Goal: Communication & Community: Share content

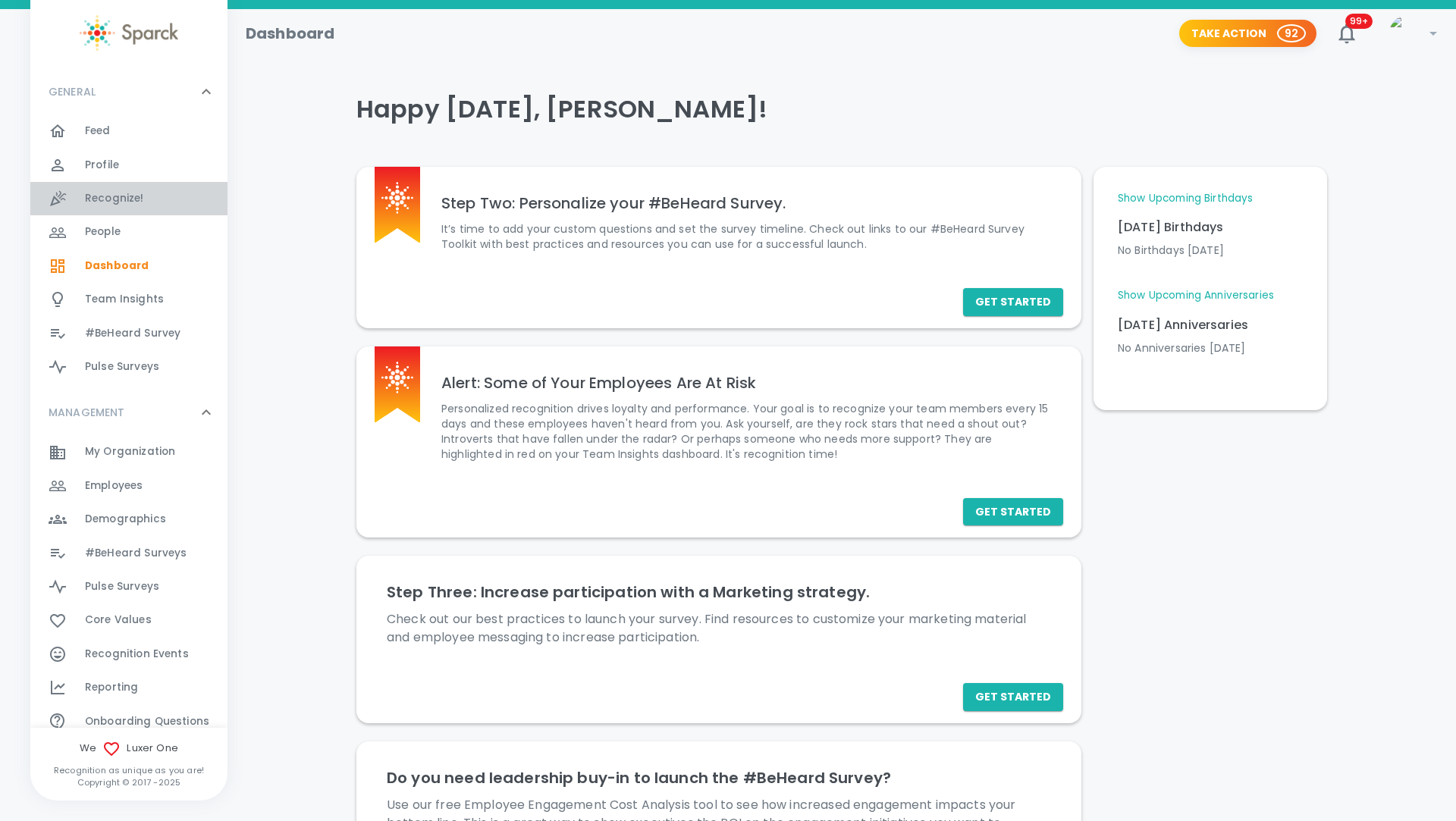
click at [117, 197] on span "Recognize!" at bounding box center [114, 198] width 59 height 15
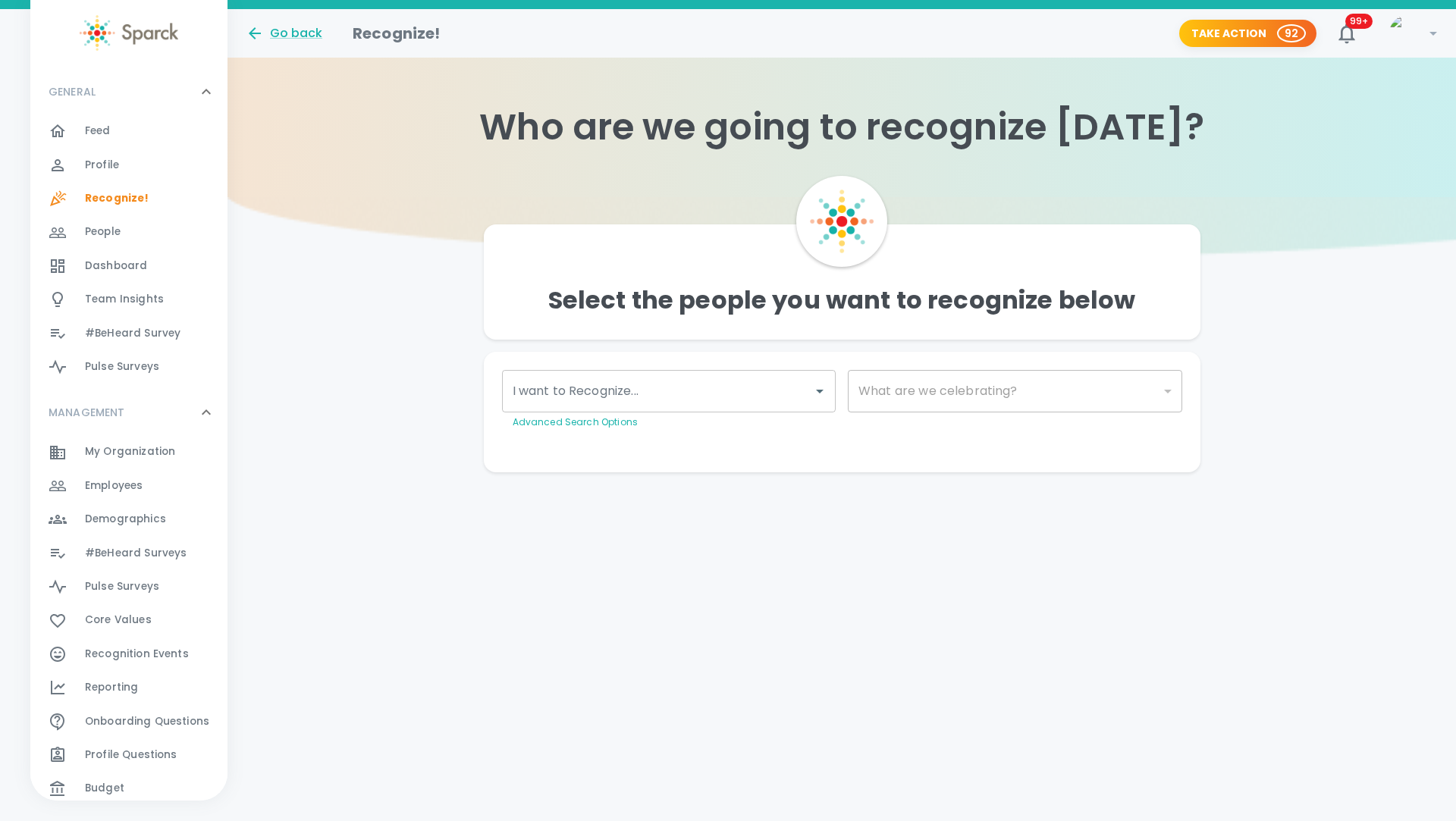
click at [641, 395] on input "I want to Recognize..." at bounding box center [658, 391] width 298 height 29
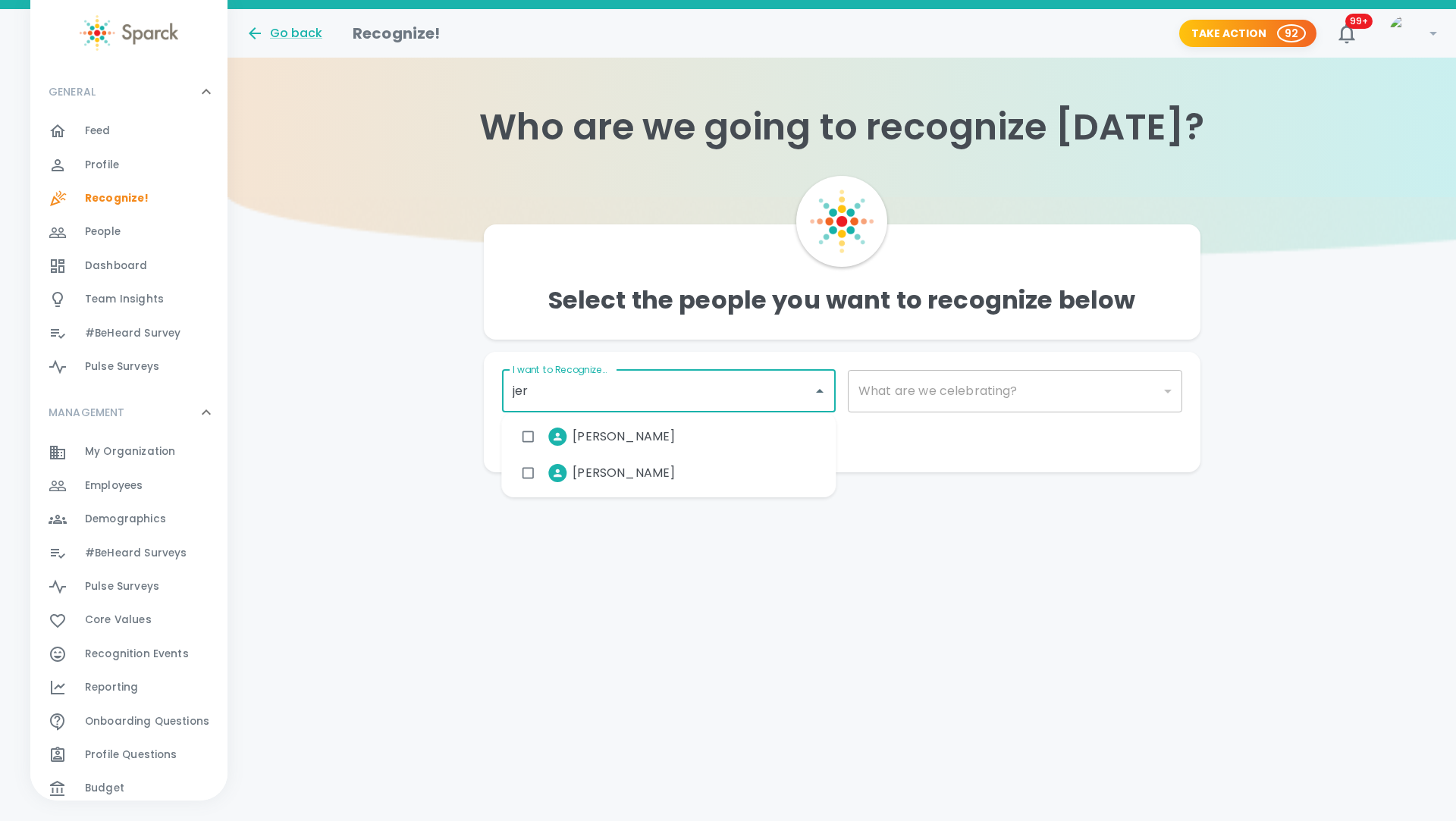
type input "[PERSON_NAME]"
click at [616, 439] on span "[PERSON_NAME]" at bounding box center [624, 437] width 102 height 18
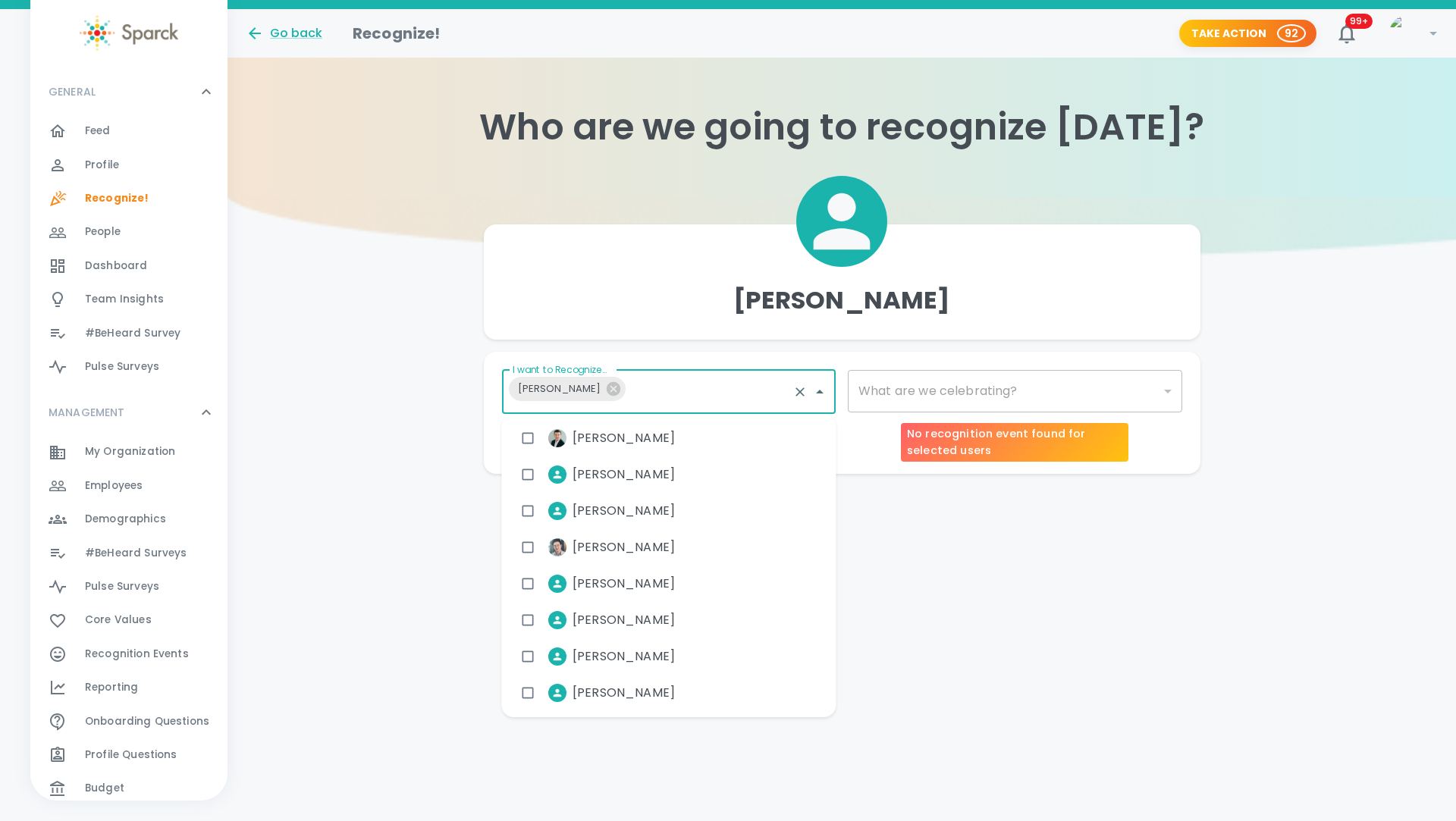
click at [994, 396] on div "​" at bounding box center [1015, 391] width 335 height 42
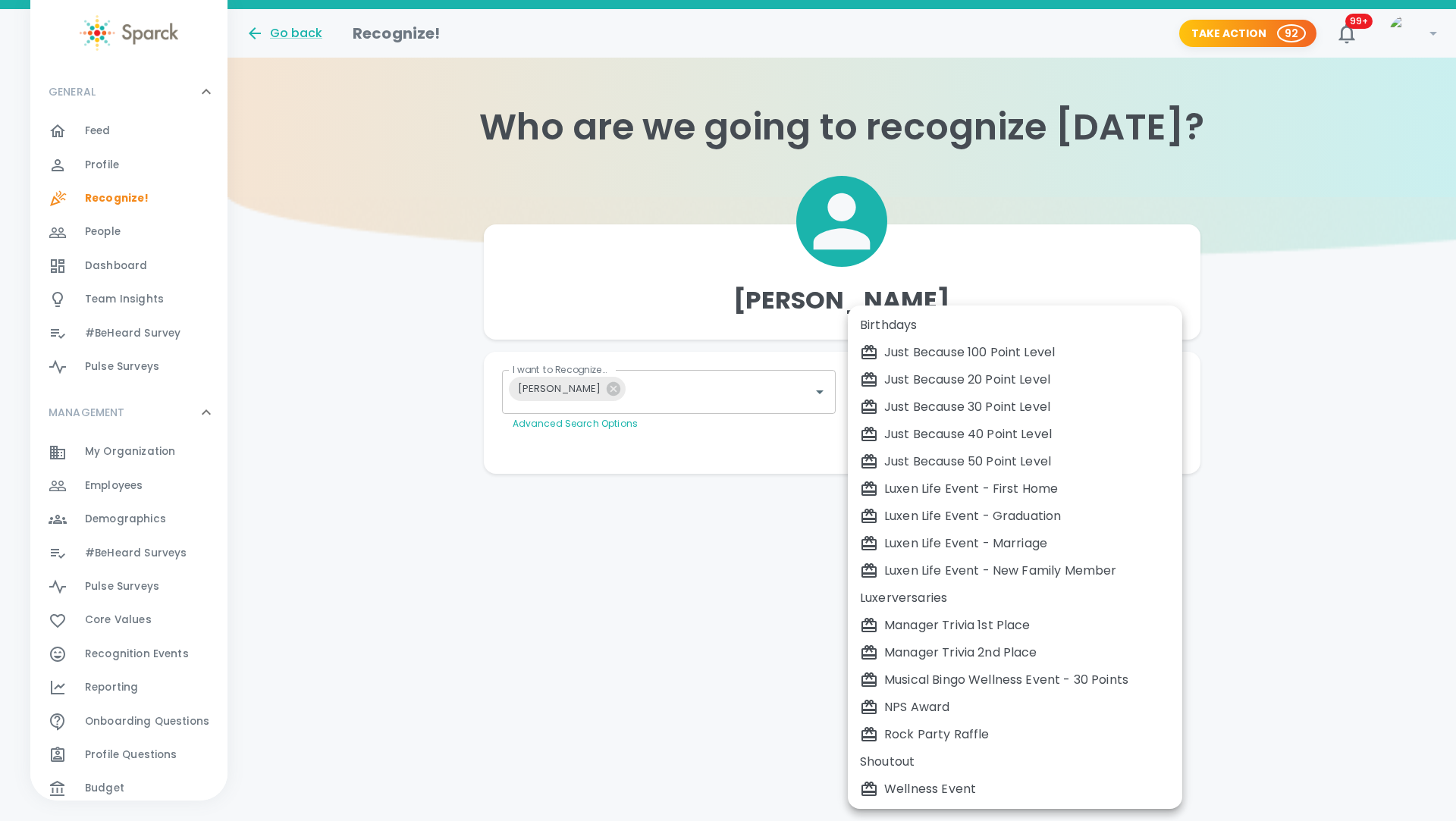
click at [1001, 394] on body "Skip Navigation Go back Recognize! Take Action 92 99+ ! GENERAL 0 Feed 0 Profil…" at bounding box center [728, 267] width 1456 height 535
click at [976, 458] on div "Just Because 50 Point Level" at bounding box center [1015, 462] width 310 height 18
type input "2009"
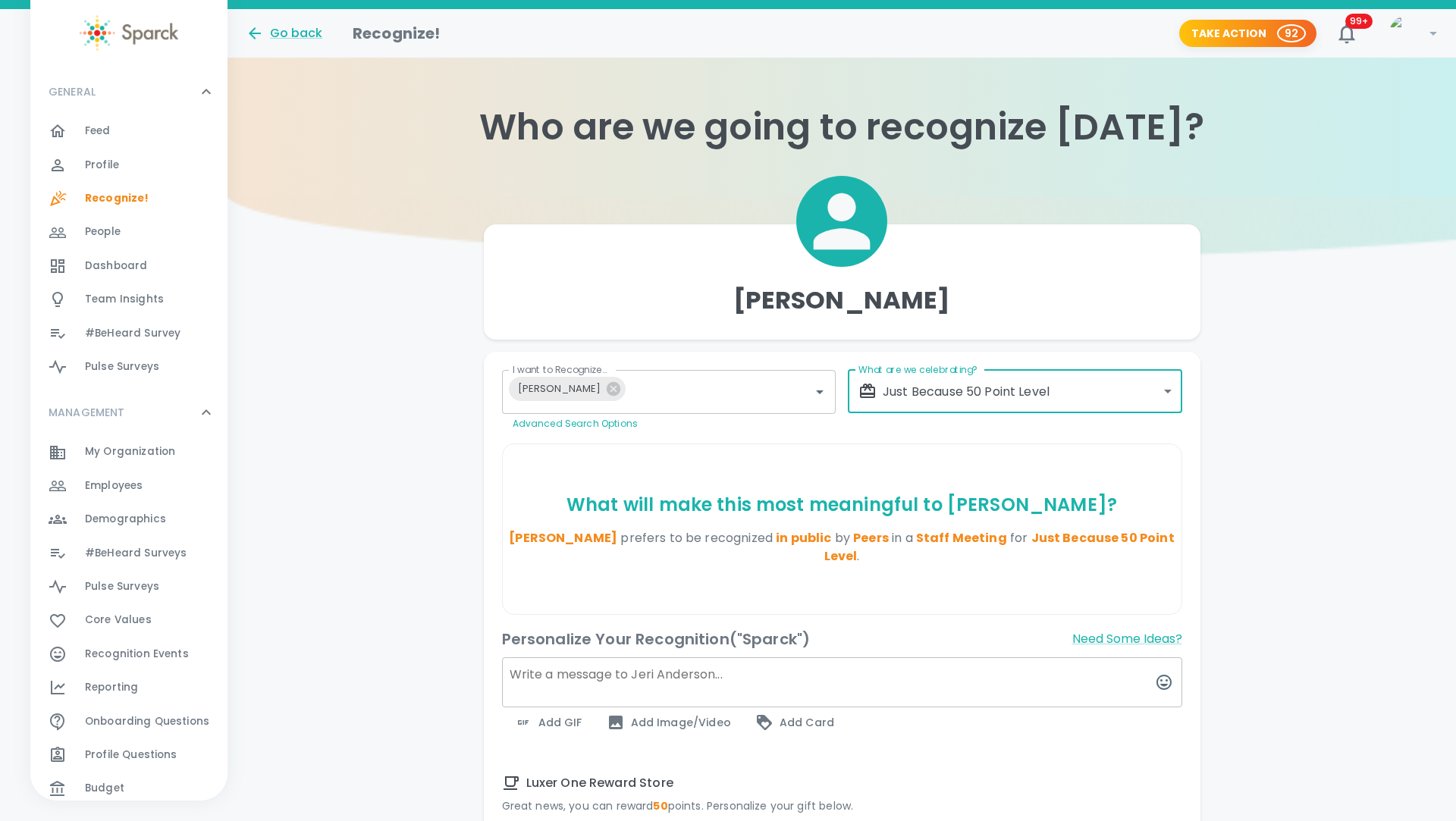
click at [678, 679] on textarea at bounding box center [842, 682] width 680 height 50
type textarea "T"
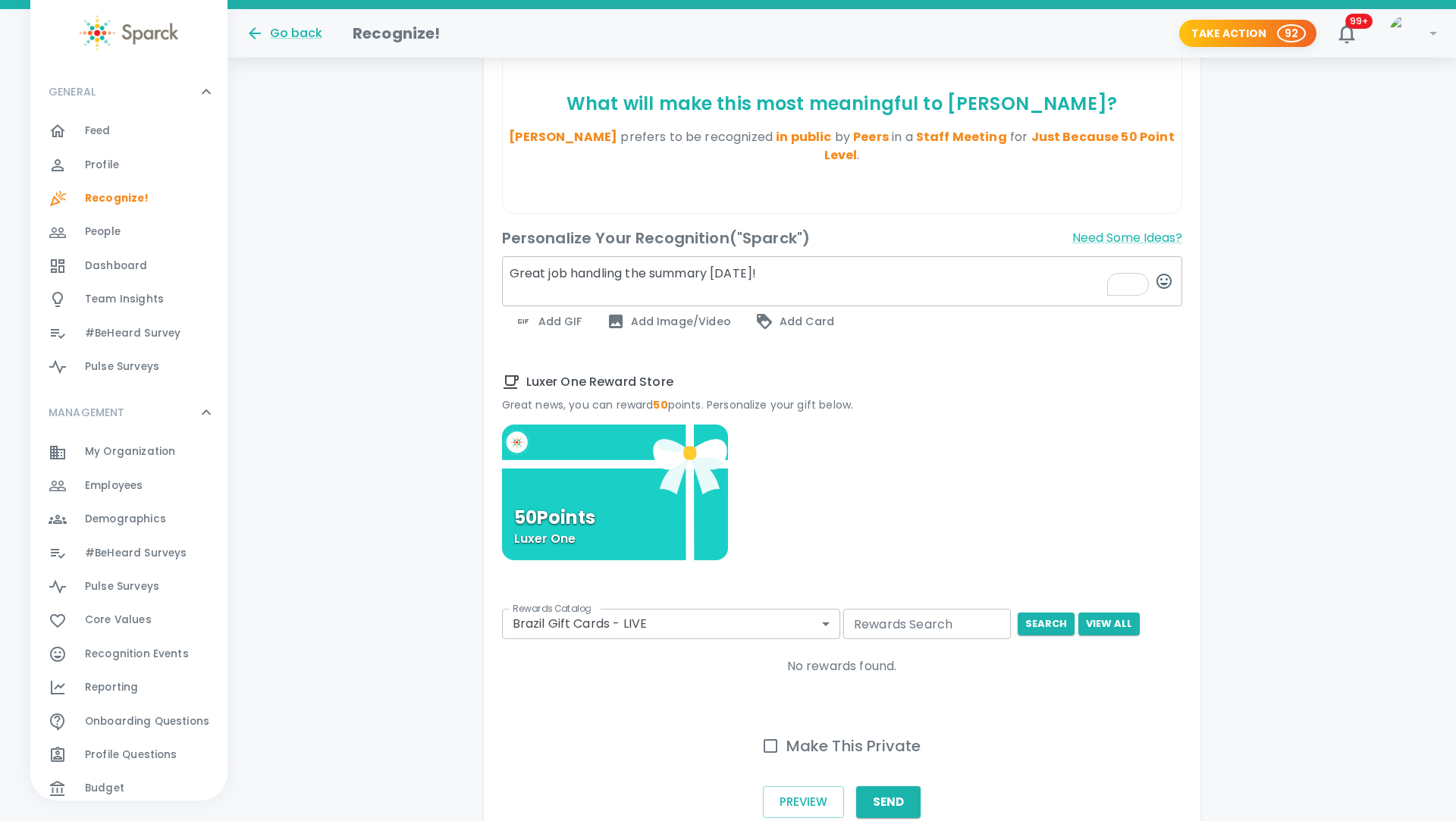
scroll to position [405, 0]
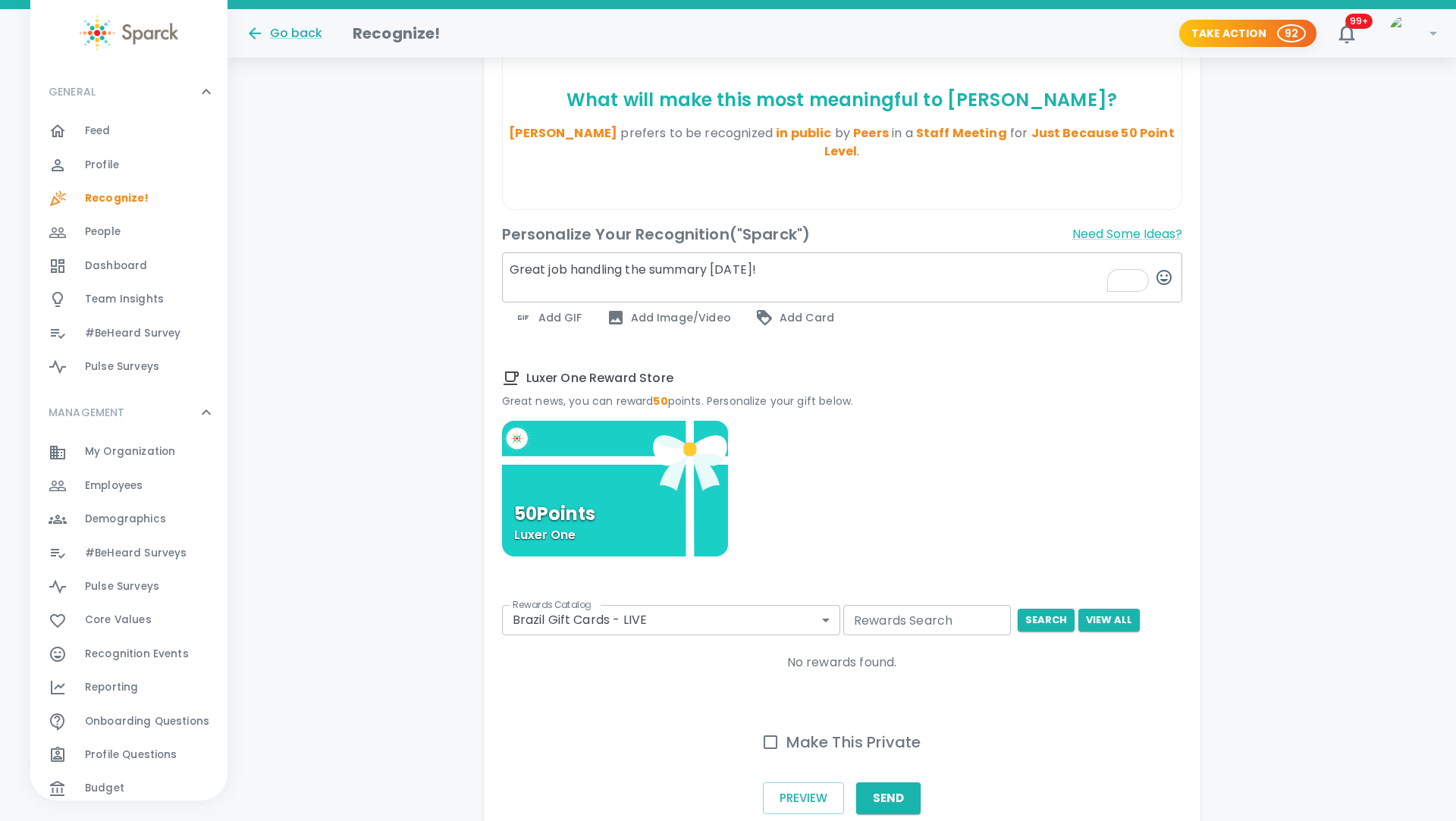
type textarea "Great job handling the summary [DATE]!"
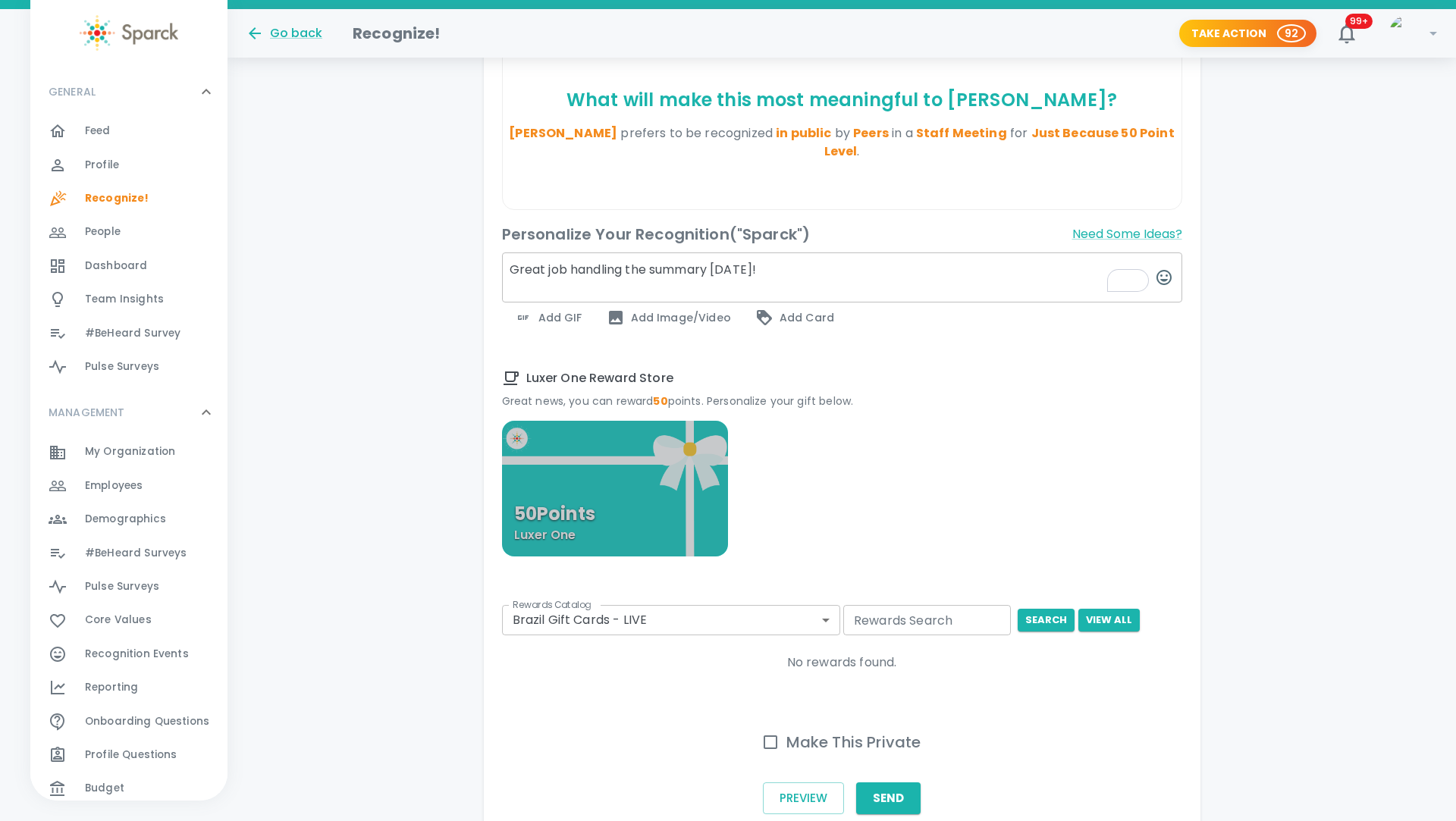
click at [648, 485] on div "50 Points Luxer One" at bounding box center [615, 489] width 226 height 136
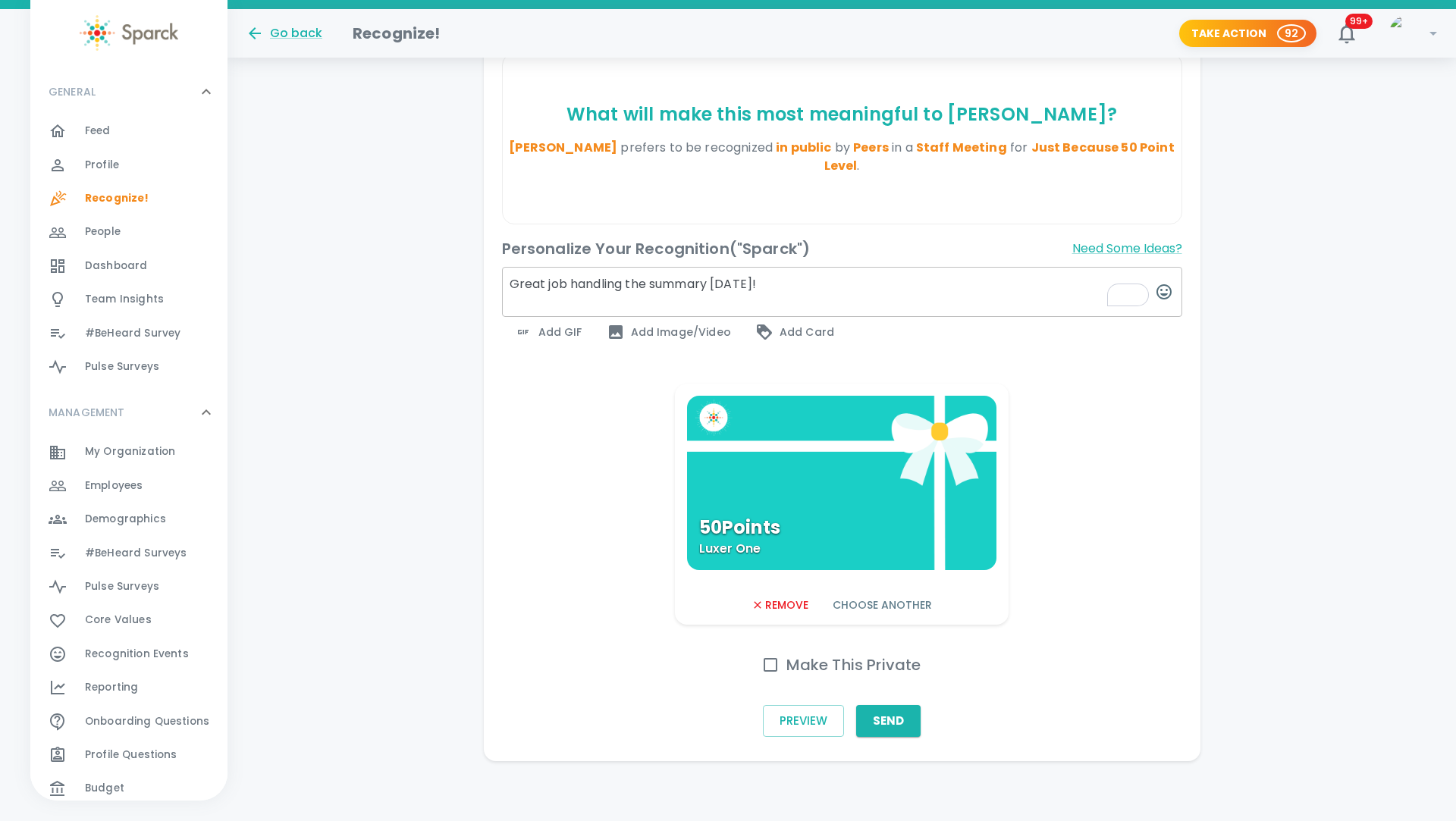
click at [781, 663] on input "Make This Private" at bounding box center [771, 665] width 32 height 32
checkbox input "true"
click at [897, 722] on button "Send" at bounding box center [888, 722] width 64 height 32
